Goal: Information Seeking & Learning: Learn about a topic

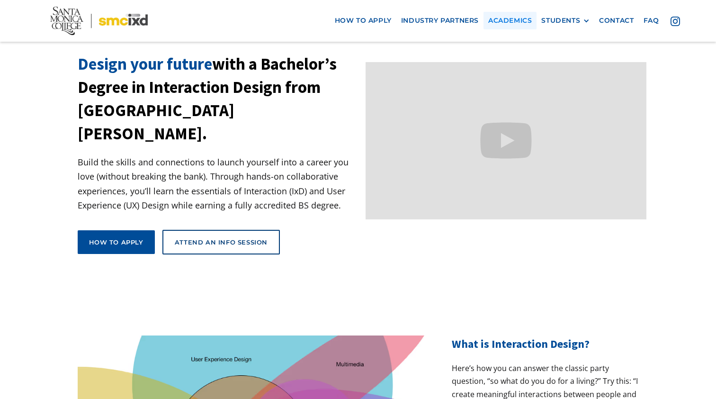
click at [509, 18] on link "Academics" at bounding box center [509, 21] width 53 height 18
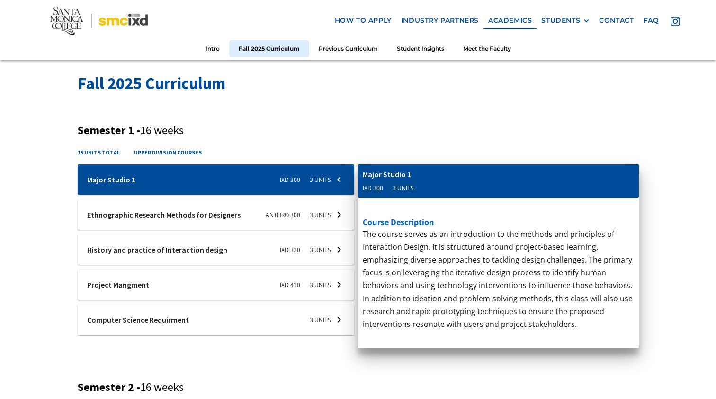
scroll to position [296, 0]
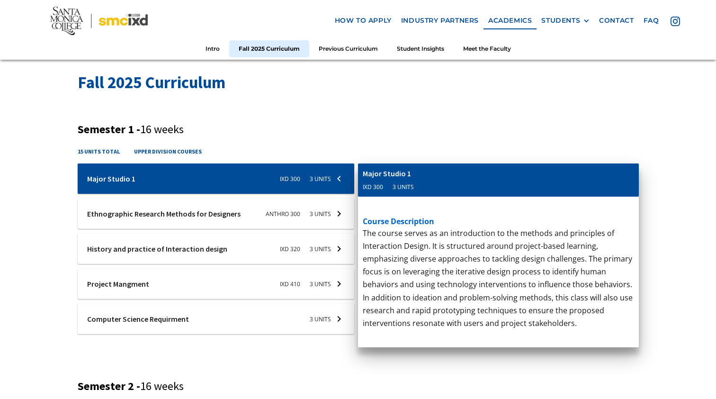
click at [322, 248] on div at bounding box center [216, 248] width 277 height 30
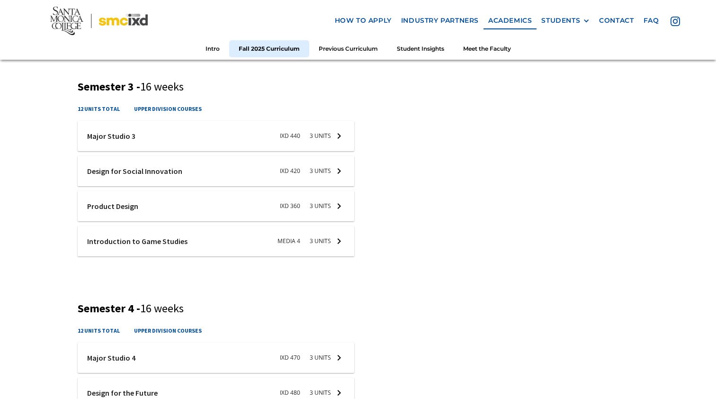
scroll to position [827, 0]
click at [333, 204] on div at bounding box center [216, 206] width 277 height 30
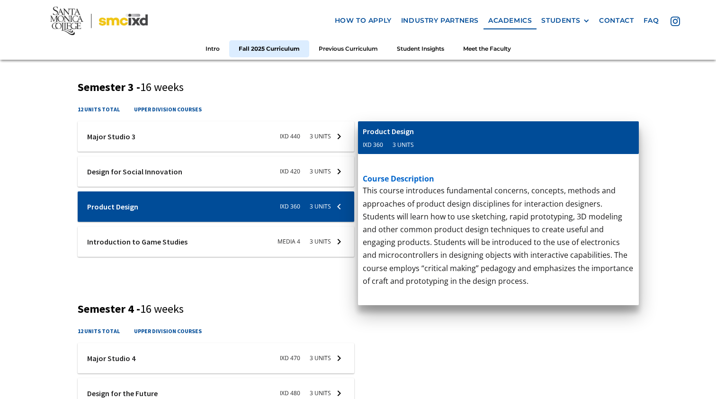
click at [377, 107] on p "Basic introductory course in writing for all forms of screen and new media. Emp…" at bounding box center [498, 49] width 271 height 193
click at [363, 326] on div "12 units total upper division courses" at bounding box center [358, 334] width 561 height 17
click at [340, 204] on div at bounding box center [216, 206] width 277 height 30
click at [231, 169] on div at bounding box center [216, 171] width 277 height 30
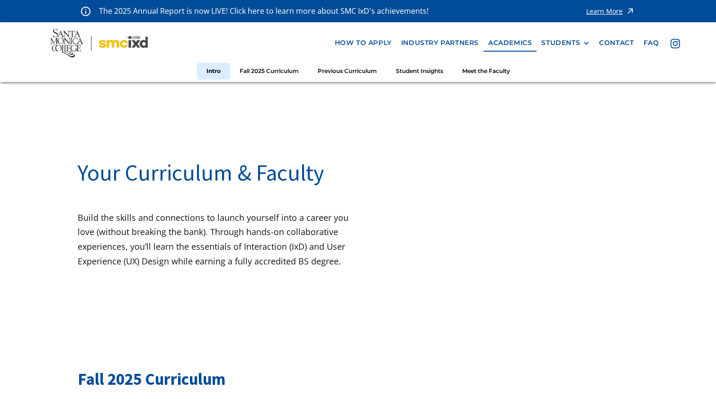
scroll to position [0, 0]
click at [271, 71] on link "Fall 2025 Curriculum" at bounding box center [269, 72] width 78 height 18
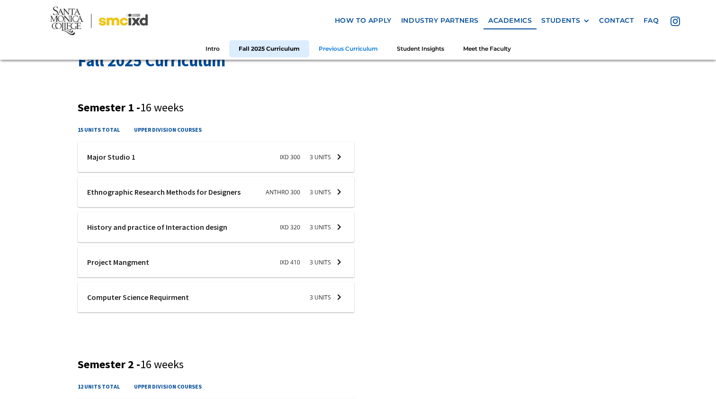
click at [338, 47] on link "Previous Curriculum" at bounding box center [348, 49] width 78 height 18
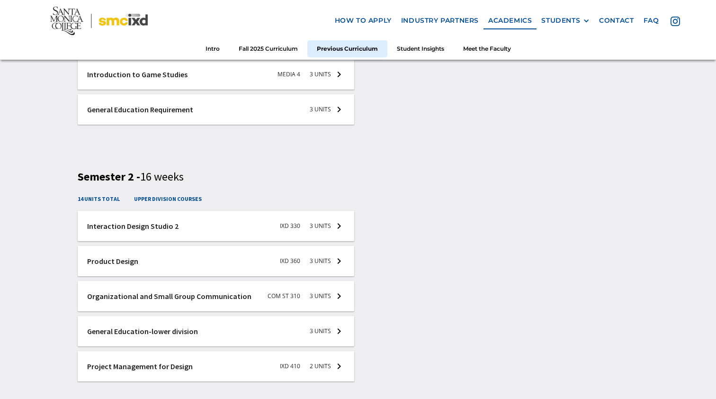
scroll to position [1583, 0]
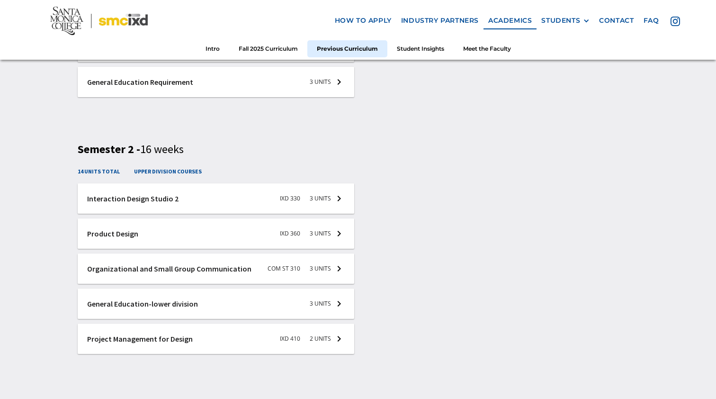
click at [149, 237] on div at bounding box center [216, 233] width 277 height 30
